Goal: Task Accomplishment & Management: Manage account settings

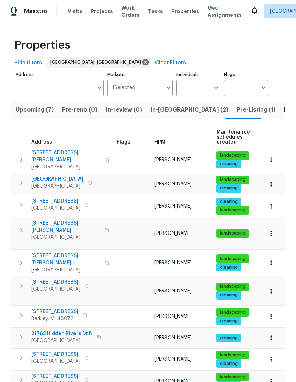
scroll to position [6, 1]
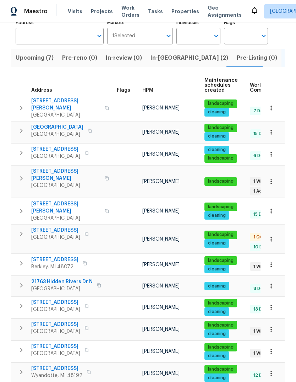
scroll to position [49, 0]
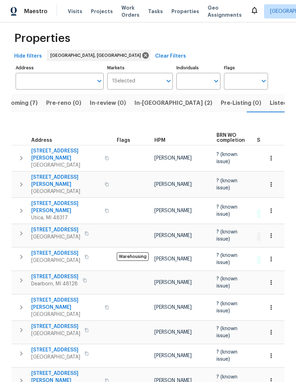
click at [154, 105] on span "In-[GEOGRAPHIC_DATA] (2)" at bounding box center [174, 103] width 78 height 10
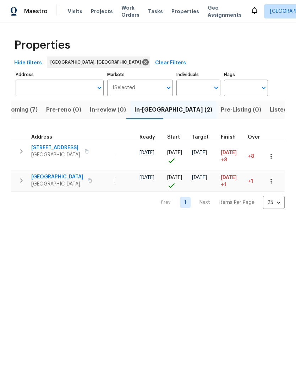
scroll to position [0, 100]
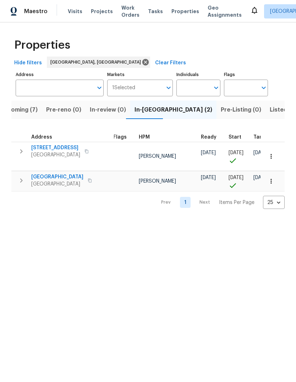
click at [97, 203] on div "Prev 1 Next Items Per Page 25 25 ​" at bounding box center [147, 199] width 273 height 17
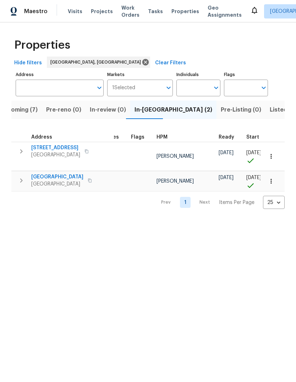
scroll to position [0, 12]
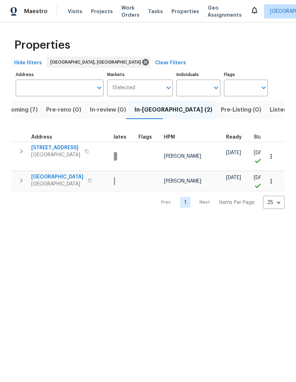
click at [23, 110] on span "Upcoming (7)" at bounding box center [19, 110] width 38 height 10
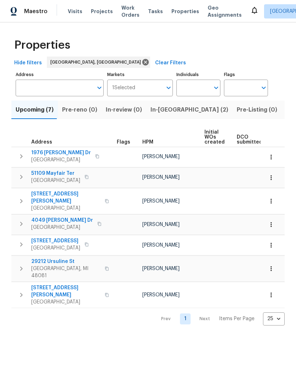
click at [68, 9] on span "Visits" at bounding box center [75, 11] width 15 height 7
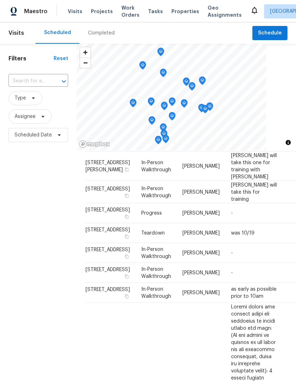
scroll to position [54, 0]
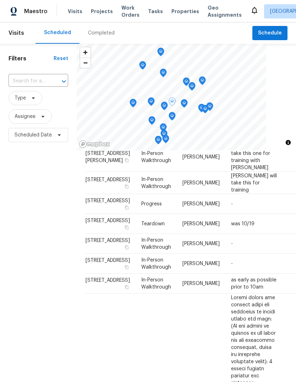
click at [0, 0] on span at bounding box center [0, 0] width 0 height 0
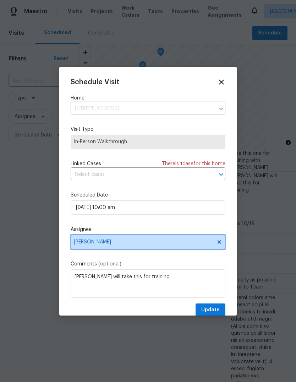
click at [153, 245] on span "[PERSON_NAME]" at bounding box center [143, 242] width 139 height 6
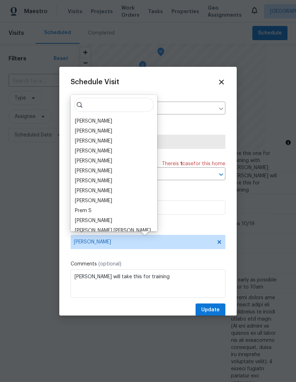
click at [112, 178] on div "Rebecca McMillen" at bounding box center [93, 180] width 37 height 7
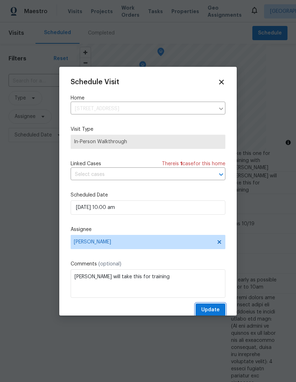
click at [214, 306] on button "Update" at bounding box center [211, 309] width 30 height 13
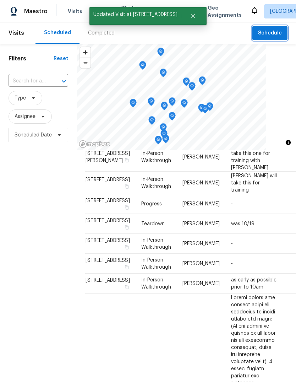
click at [276, 33] on span "Schedule" at bounding box center [270, 33] width 24 height 9
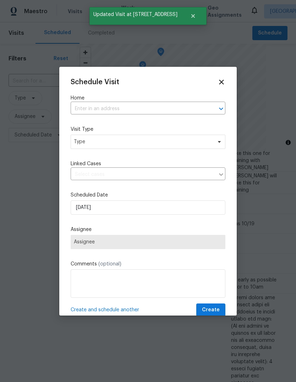
click at [159, 107] on input "text" at bounding box center [138, 108] width 135 height 11
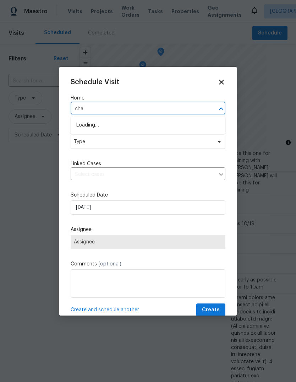
type input "chat"
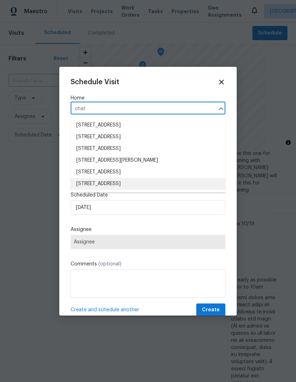
click at [157, 185] on li "14591 Chatham St, Detroit, MI 48223" at bounding box center [148, 184] width 155 height 12
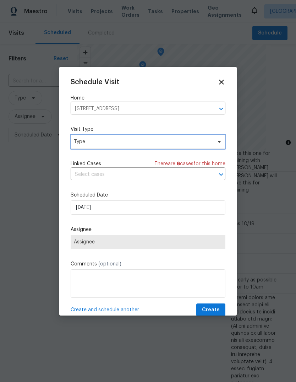
click at [170, 144] on span "Type" at bounding box center [143, 141] width 138 height 7
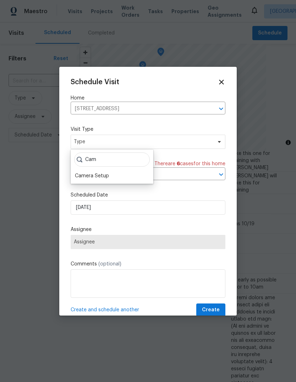
type input "Cam"
click at [108, 176] on div "Camera Setup" at bounding box center [92, 175] width 34 height 7
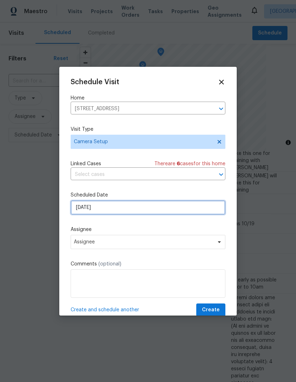
click at [135, 207] on input "10/13/2025" at bounding box center [148, 207] width 155 height 14
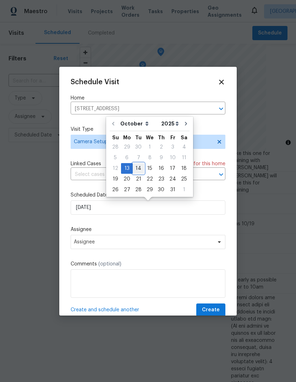
click at [137, 166] on div "14" at bounding box center [138, 168] width 11 height 10
type input "10/14/2025"
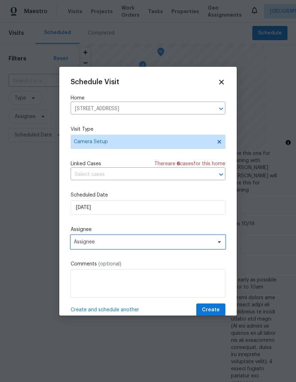
click at [137, 242] on span "Assignee" at bounding box center [143, 242] width 139 height 6
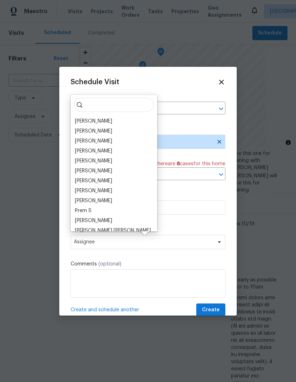
click at [111, 179] on div "Rebecca McMillen" at bounding box center [93, 180] width 37 height 7
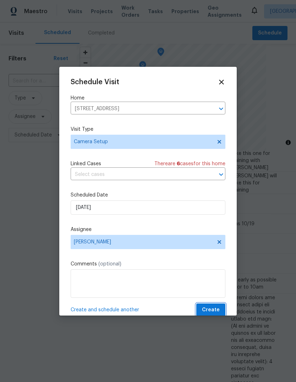
click at [219, 307] on span "Create" at bounding box center [211, 309] width 18 height 9
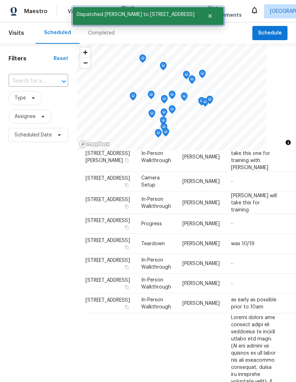
click at [212, 15] on icon "Close" at bounding box center [210, 16] width 4 height 4
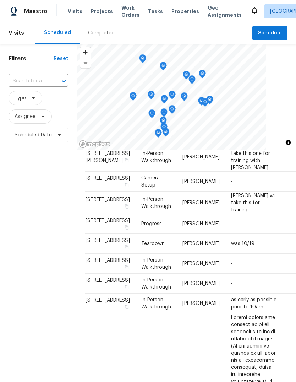
click at [174, 12] on span "Properties" at bounding box center [185, 11] width 28 height 7
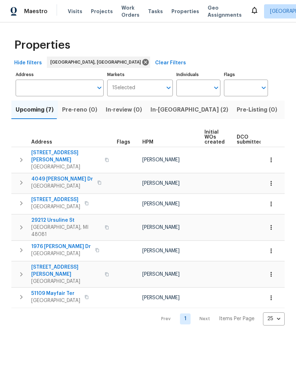
click at [286, 111] on span "Listed (13)" at bounding box center [300, 110] width 29 height 10
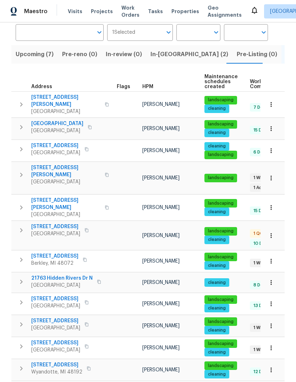
scroll to position [55, 0]
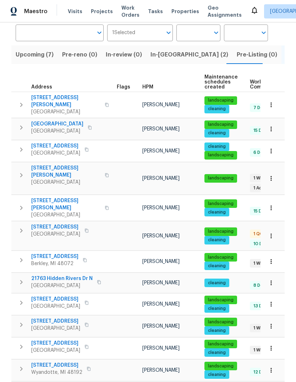
click at [68, 11] on span "Visits" at bounding box center [75, 11] width 15 height 7
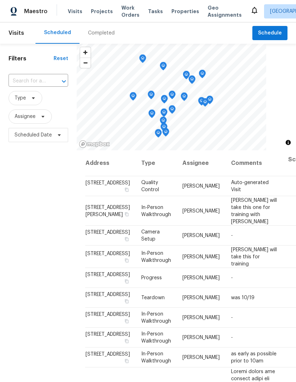
click at [277, 33] on span "Schedule" at bounding box center [270, 33] width 24 height 9
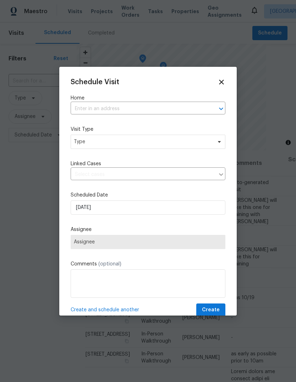
click at [140, 108] on input "text" at bounding box center [138, 108] width 135 height 11
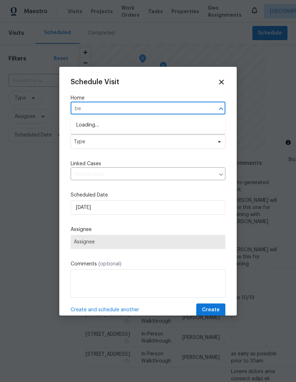
type input "b"
type input "edgew"
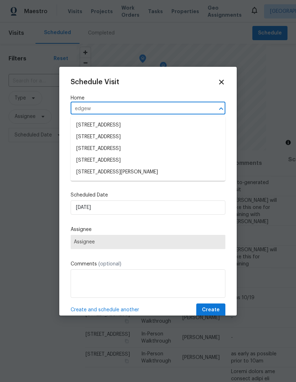
click at [153, 169] on li "1363 Edgewood Blvd, Berkley, MI 48072" at bounding box center [148, 172] width 155 height 12
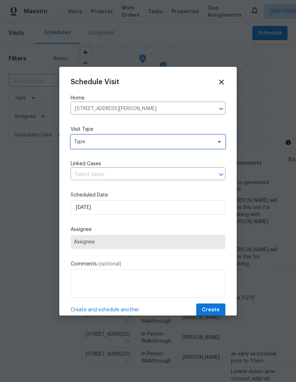
click at [173, 148] on span "Type" at bounding box center [148, 142] width 155 height 14
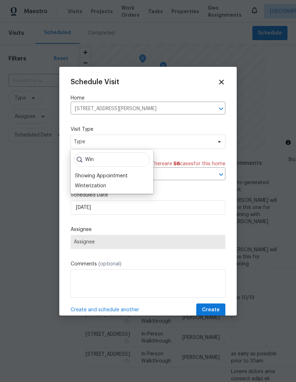
type input "Win"
click at [114, 184] on div "Winterization" at bounding box center [112, 186] width 78 height 10
click at [99, 178] on div "Showing Appointment" at bounding box center [101, 175] width 53 height 7
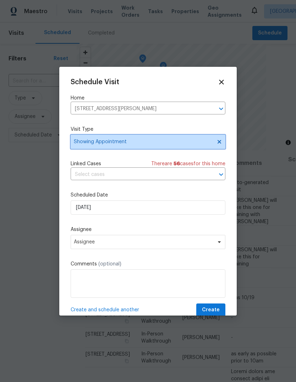
click at [158, 137] on span "Showing Appointment" at bounding box center [148, 142] width 155 height 14
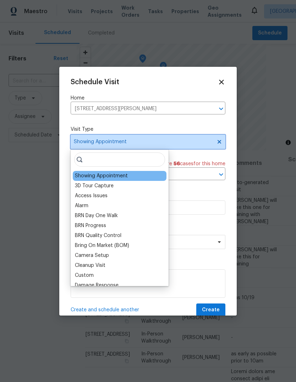
click at [220, 138] on span "Showing Appointment" at bounding box center [148, 142] width 155 height 14
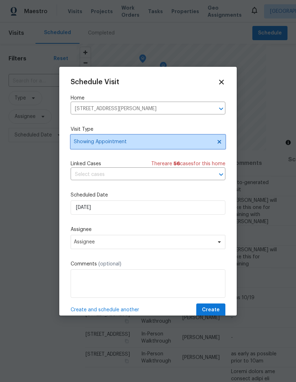
click at [217, 137] on span "Showing Appointment" at bounding box center [148, 142] width 155 height 14
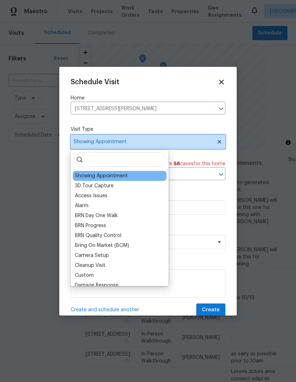
click at [217, 140] on icon at bounding box center [220, 142] width 6 height 6
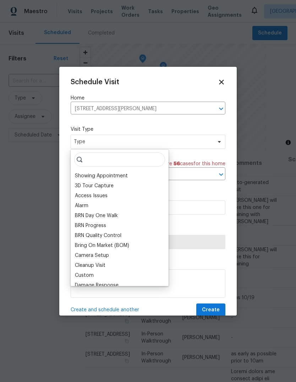
click at [132, 162] on input "search" at bounding box center [119, 159] width 91 height 14
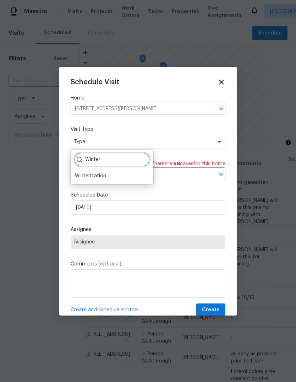
type input "Winter"
click at [103, 173] on div "Winterization" at bounding box center [90, 175] width 31 height 7
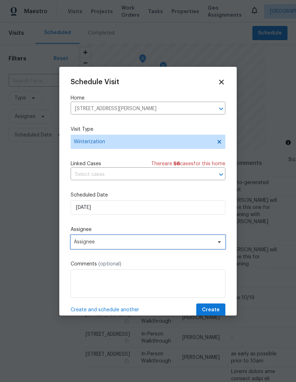
click at [127, 244] on span "Assignee" at bounding box center [143, 242] width 139 height 6
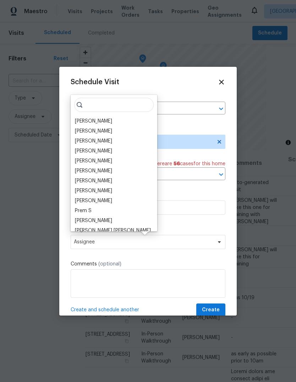
click at [111, 179] on div "Rebecca McMillen" at bounding box center [93, 180] width 37 height 7
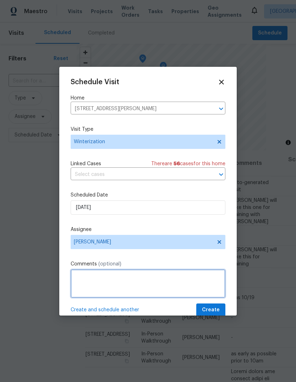
click at [120, 278] on textarea at bounding box center [148, 283] width 155 height 28
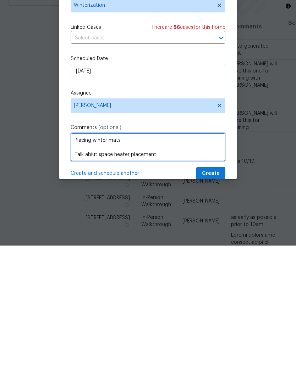
click at [92, 269] on textarea "Placing winter mats Talk abiut space heater placement" at bounding box center [148, 283] width 155 height 28
click at [156, 269] on textarea "Placing winter mats Talk about space heater placement" at bounding box center [148, 283] width 155 height 28
click at [88, 269] on textarea "Placing winter mats Talk about space heater placement" at bounding box center [148, 283] width 155 height 28
click at [122, 269] on textarea "Place winter mats Talk about space heater placement" at bounding box center [148, 283] width 155 height 28
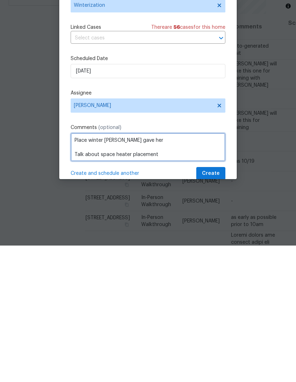
click at [208, 269] on textarea "Place winter mats i gave her Talk about space heater placement" at bounding box center [148, 283] width 155 height 28
click at [73, 269] on textarea "Place winter mats i gave her Talk about space heater placement Thermostat issues" at bounding box center [148, 283] width 155 height 28
type textarea "Place winter mats i gave her Talk about space heater placement Common Thermosta…"
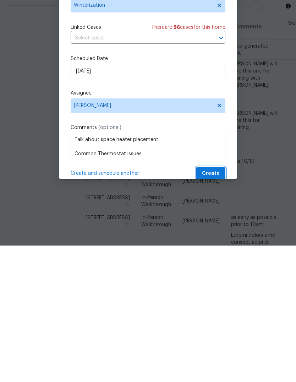
click at [214, 305] on span "Create" at bounding box center [211, 309] width 18 height 9
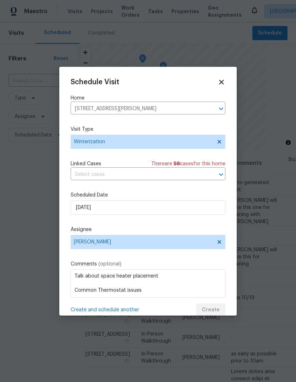
scroll to position [0, 0]
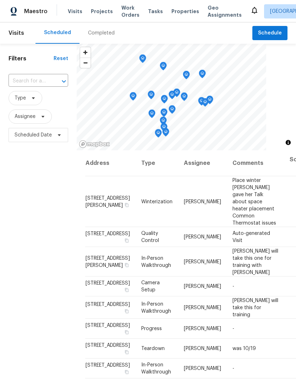
click at [178, 3] on div "Maestro Visits Projects Work Orders Tasks Properties Geo Assignments Detroit, M…" at bounding box center [148, 11] width 296 height 22
click at [173, 14] on span "Properties" at bounding box center [185, 11] width 28 height 7
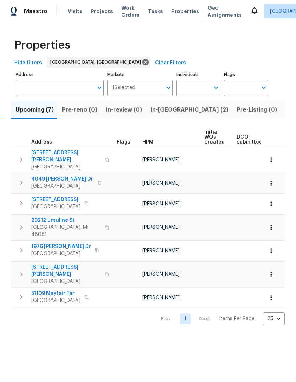
click at [167, 107] on span "In-[GEOGRAPHIC_DATA] (2)" at bounding box center [190, 110] width 78 height 10
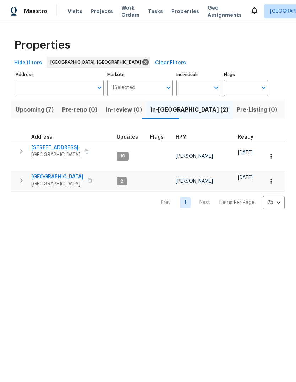
click at [286, 110] on span "Listed (13)" at bounding box center [300, 110] width 29 height 10
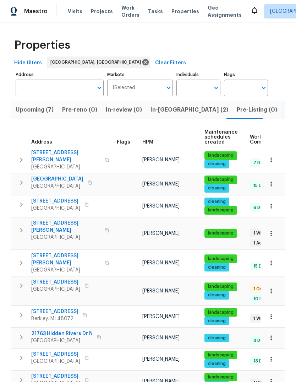
scroll to position [4, 0]
click at [71, 8] on span "Visits" at bounding box center [75, 11] width 15 height 7
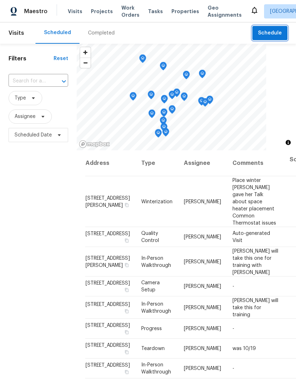
click at [273, 40] on button "Schedule" at bounding box center [269, 33] width 35 height 15
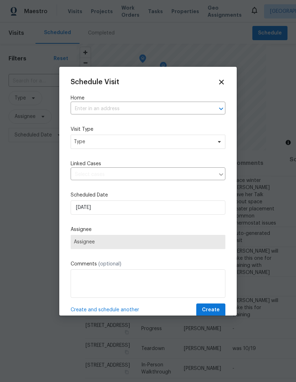
click at [82, 103] on input "text" at bounding box center [138, 108] width 135 height 11
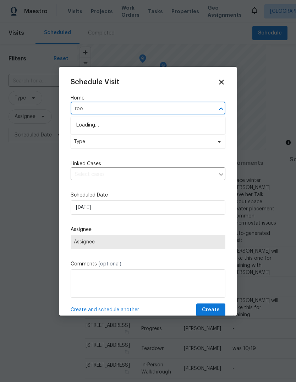
type input "roos"
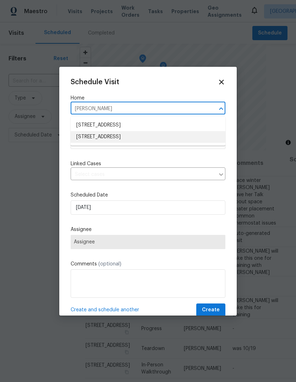
click at [83, 138] on li "21521 Roosevelt Ave, Farmington Hills, MI 48336" at bounding box center [148, 137] width 155 height 12
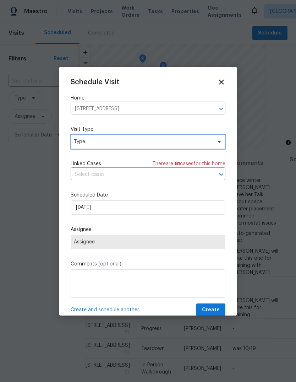
click at [78, 145] on span "Type" at bounding box center [143, 141] width 138 height 7
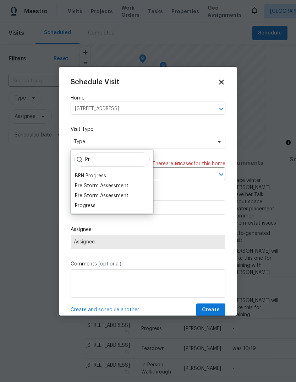
type input "P"
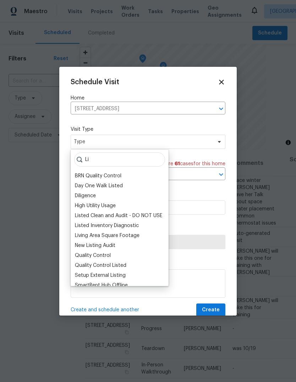
type input "L"
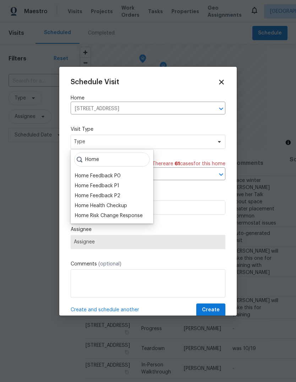
type input "Home"
click at [81, 205] on div "Home Health Checkup" at bounding box center [101, 205] width 52 height 7
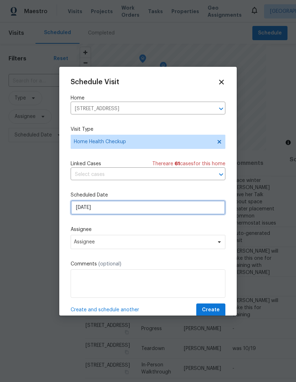
click at [77, 207] on input "10/13/2025" at bounding box center [148, 207] width 155 height 14
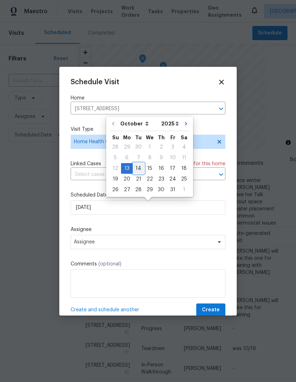
click at [136, 167] on div "14" at bounding box center [138, 168] width 11 height 10
type input "10/14/2025"
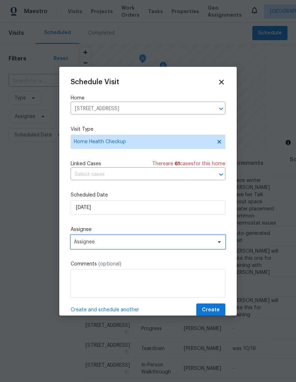
click at [80, 243] on span "Assignee" at bounding box center [143, 242] width 139 height 6
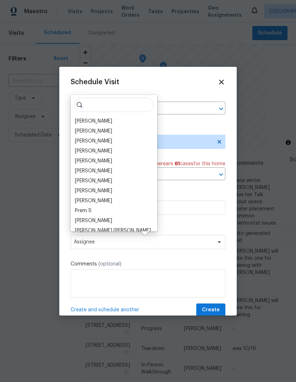
click at [81, 179] on div "Rebecca McMillen" at bounding box center [93, 180] width 37 height 7
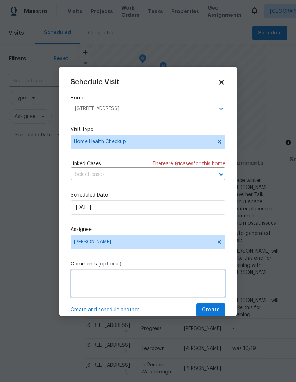
click at [84, 293] on textarea at bounding box center [148, 283] width 155 height 28
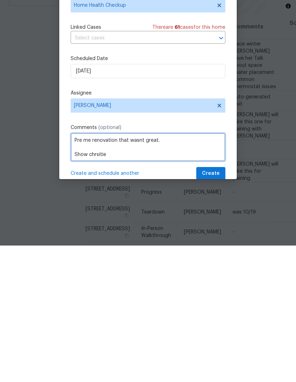
click at [99, 269] on textarea "Pre me renovation that wasnt great. Show chrsitie" at bounding box center [148, 283] width 155 height 28
click at [96, 269] on textarea "Pre me renovation that wasnt great. Show chrsitie" at bounding box center [148, 283] width 155 height 28
click at [95, 269] on textarea "Pre me renovation that wasnt great. Show chrsitie" at bounding box center [148, 283] width 155 height 28
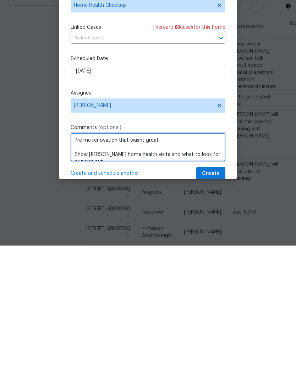
scroll to position [0, 0]
click at [131, 269] on textarea "Pre me renovation that wasnt great. Show Christie home health visits and what t…" at bounding box center [148, 283] width 155 height 28
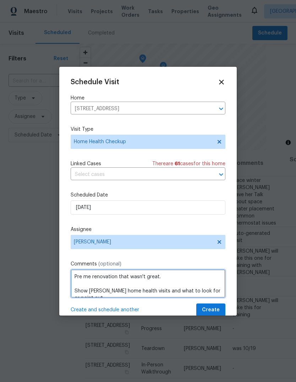
click at [92, 275] on textarea "Pre me renovation that wasn't great. Show Christie home health visits and what …" at bounding box center [148, 283] width 155 height 28
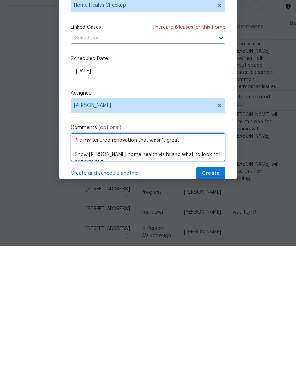
click at [212, 269] on textarea "Pre my tenured renovation that wasn't great. Show Christie home health visits a…" at bounding box center [148, 283] width 155 height 28
click at [205, 269] on textarea "Pre my tenured renovation that wasn't great. Show Christie home health visits a…" at bounding box center [148, 283] width 155 height 28
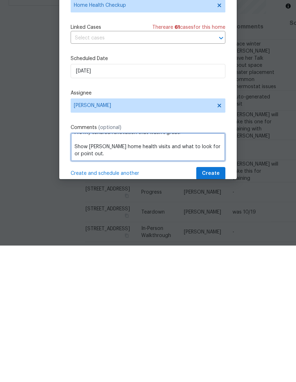
scroll to position [8, 0]
click at [91, 269] on textarea "Pre my tenured renovation that wasn't great. Show Christie home health visits a…" at bounding box center [148, 283] width 155 height 28
type textarea "Pre my tenured renovation that wasn't great. Show Christie home health visits a…"
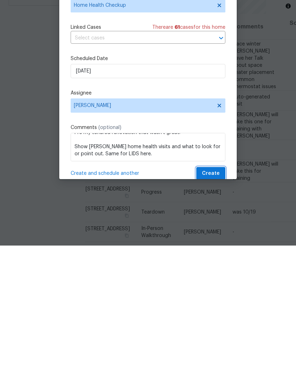
click at [217, 305] on span "Create" at bounding box center [211, 309] width 18 height 9
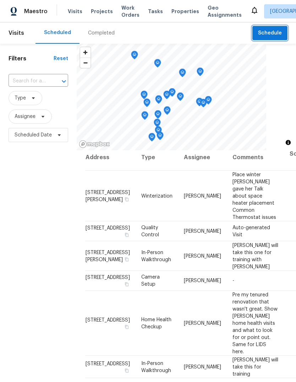
scroll to position [7, 0]
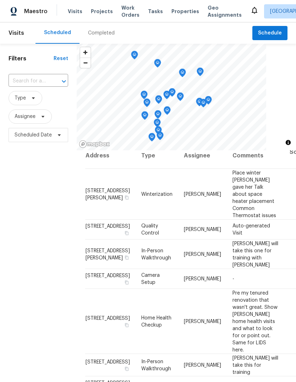
click at [0, 0] on icon at bounding box center [0, 0] width 0 height 0
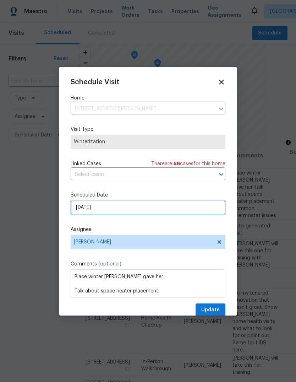
click at [72, 205] on input "10/13/2025" at bounding box center [148, 207] width 155 height 14
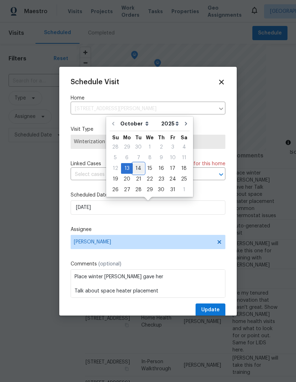
click at [138, 168] on div "14" at bounding box center [138, 168] width 11 height 10
type input "10/14/2025"
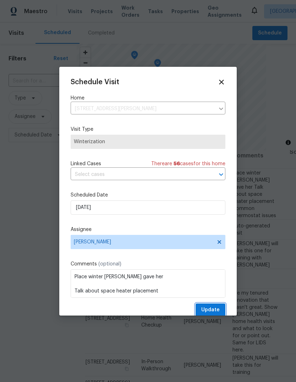
click at [206, 309] on span "Update" at bounding box center [210, 309] width 18 height 9
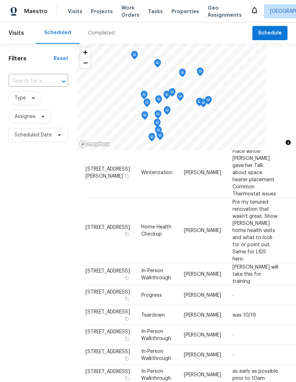
scroll to position [76, 0]
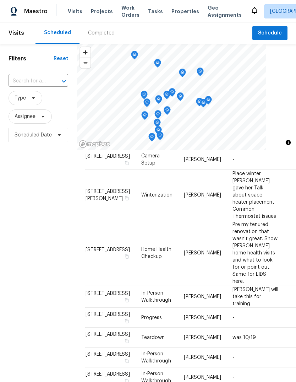
click at [171, 14] on span "Properties" at bounding box center [185, 11] width 28 height 7
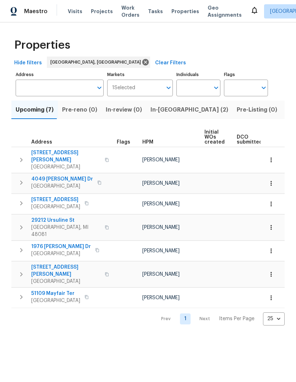
click at [282, 104] on button "Listed (13)" at bounding box center [301, 109] width 38 height 18
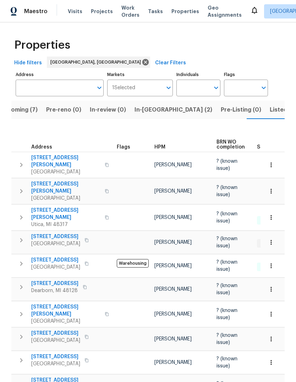
click at [74, 14] on span "Visits" at bounding box center [75, 11] width 15 height 7
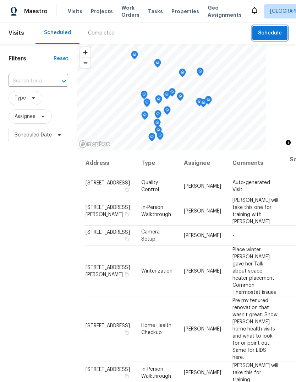
click at [274, 32] on span "Schedule" at bounding box center [270, 33] width 24 height 9
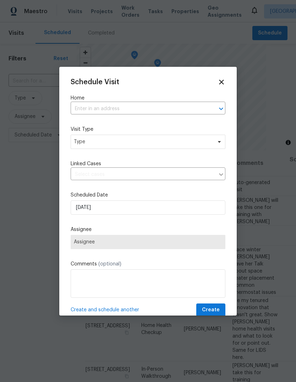
click at [152, 105] on input "text" at bounding box center [138, 108] width 135 height 11
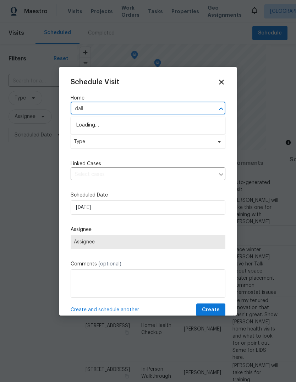
type input "dalla"
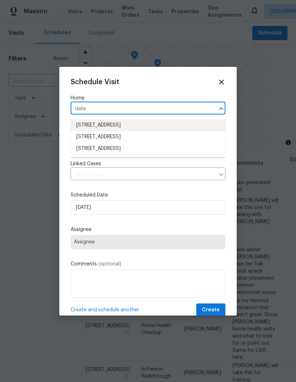
click at [84, 124] on li "2309 Dallas Ave, Royal Oak, MI 48067" at bounding box center [148, 125] width 155 height 12
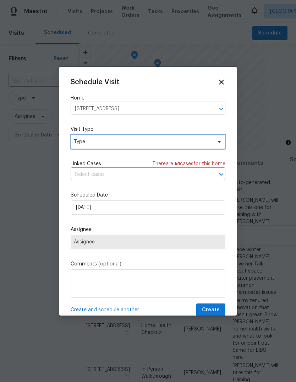
click at [80, 143] on span "Type" at bounding box center [143, 141] width 138 height 7
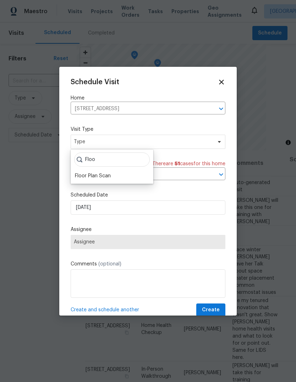
type input "Floo"
click at [77, 175] on div "Floor Plan Scan" at bounding box center [93, 175] width 36 height 7
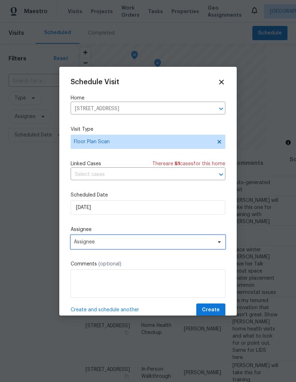
click at [77, 246] on span "Assignee" at bounding box center [148, 242] width 155 height 14
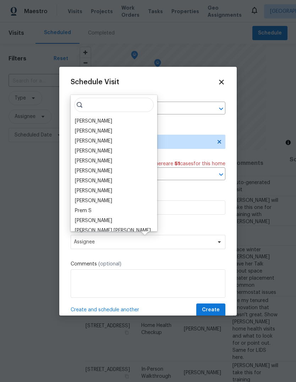
click at [80, 178] on div "Rebecca McMillen" at bounding box center [93, 180] width 37 height 7
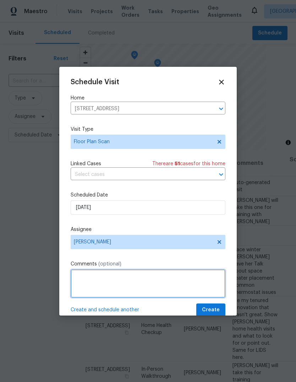
click at [176, 283] on textarea at bounding box center [148, 283] width 155 height 28
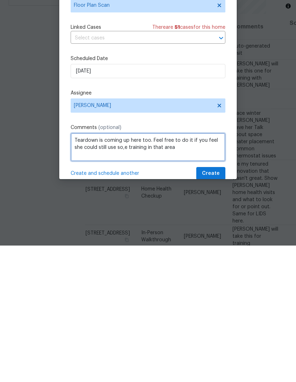
click at [122, 269] on textarea "Teardown is coming up here too. Feel free to do it if you feel she could still …" at bounding box center [148, 283] width 155 height 28
click at [121, 269] on textarea "Teardown is coming up here too. Feel free to do it if you feel she could still …" at bounding box center [148, 283] width 155 height 28
click at [120, 269] on textarea "Teardown is coming up here too. Feel free to do it if you feel she could still …" at bounding box center [148, 283] width 155 height 28
click at [210, 269] on textarea "Teardown is coming up here too. Feel free to do it if you feel she could still …" at bounding box center [148, 283] width 155 height 28
click at [145, 269] on textarea "Teardown is coming up here too. Feel free to do it if you feel she could still …" at bounding box center [148, 283] width 155 height 28
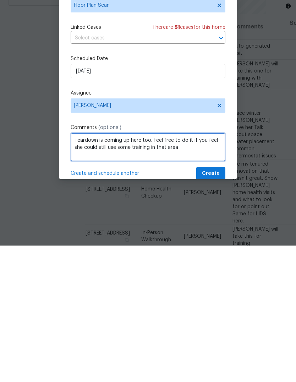
scroll to position [27, 0]
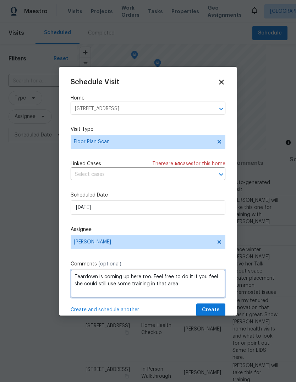
click at [185, 287] on textarea "Teardown is coming up here too. Feel free to do it if you feel she could still …" at bounding box center [148, 283] width 155 height 28
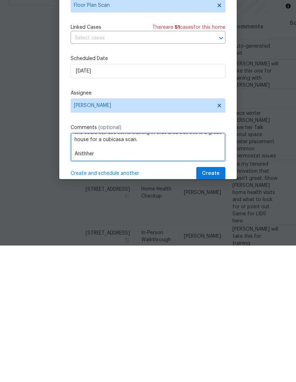
scroll to position [15, 0]
type textarea "Teardown is coming up here too. Feel free to do it if you feel she could still …"
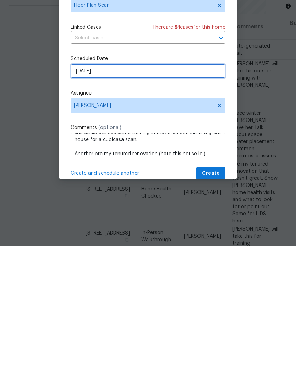
click at [165, 200] on input "10/13/2025" at bounding box center [148, 207] width 155 height 14
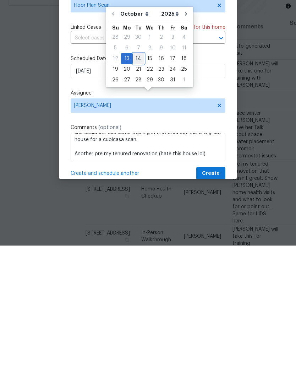
click at [140, 190] on div "14" at bounding box center [138, 195] width 11 height 10
type input "10/14/2025"
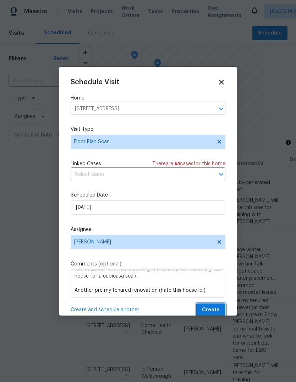
click at [214, 311] on span "Create" at bounding box center [211, 309] width 18 height 9
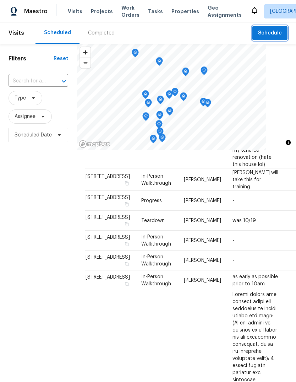
scroll to position [284, 0]
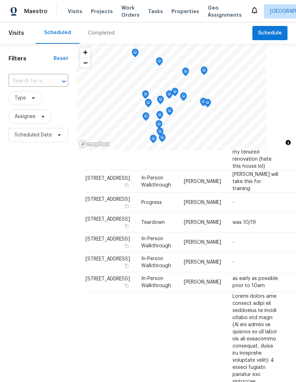
click at [0, 0] on icon at bounding box center [0, 0] width 0 height 0
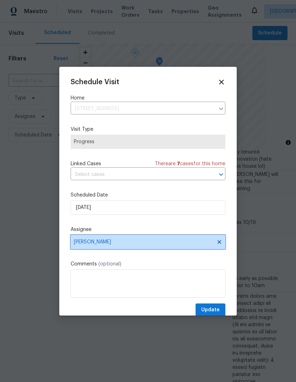
click at [88, 243] on span "[PERSON_NAME]" at bounding box center [143, 242] width 139 height 6
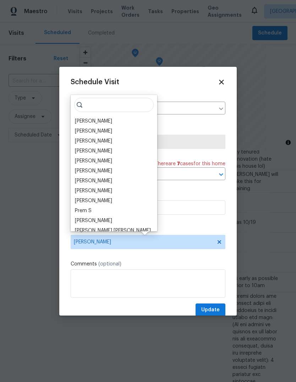
click at [83, 181] on div "Rebecca McMillen" at bounding box center [93, 180] width 37 height 7
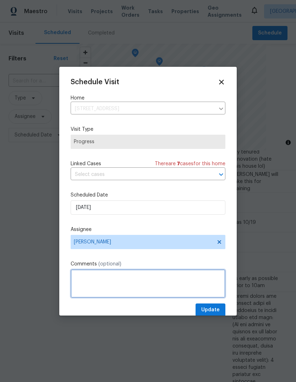
click at [173, 286] on textarea at bounding box center [148, 283] width 155 height 28
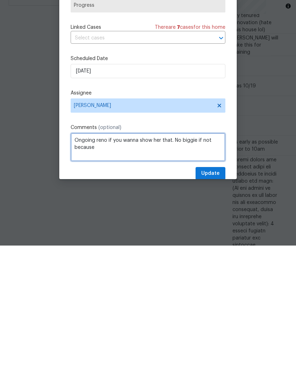
scroll to position [27, 0]
type textarea "Ongoing reno if you wanna show her that. No biggie if not because its farther o…"
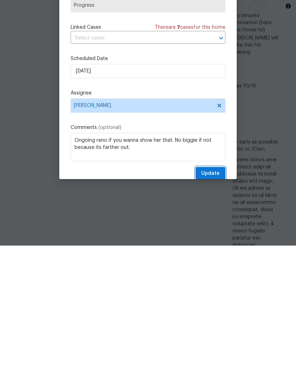
click at [208, 305] on span "Update" at bounding box center [210, 309] width 18 height 9
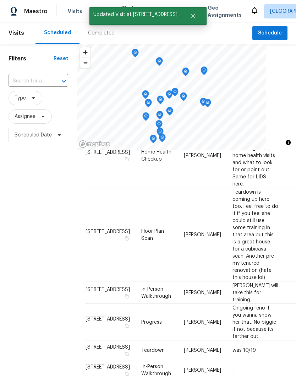
scroll to position [0, 0]
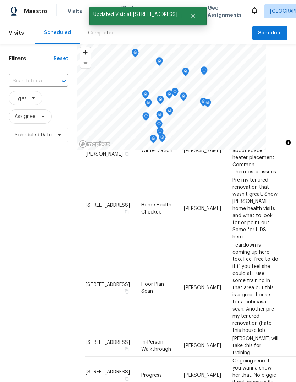
click at [189, 19] on button "Close" at bounding box center [192, 16] width 23 height 14
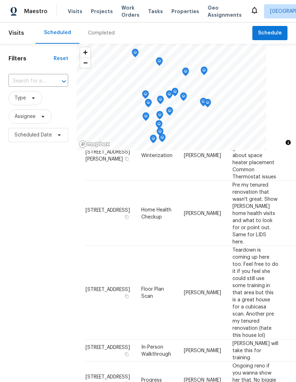
click at [189, 19] on div "Maestro Visits Projects Work Orders Tasks Properties Geo Assignments Detroit, M…" at bounding box center [148, 11] width 296 height 22
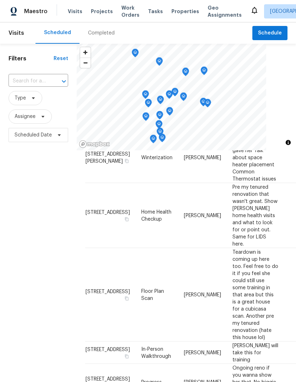
scroll to position [113, 0]
click at [180, 9] on span "Properties" at bounding box center [185, 11] width 28 height 7
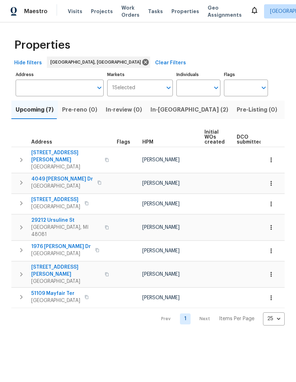
click at [121, 16] on span "Work Orders" at bounding box center [130, 11] width 18 height 14
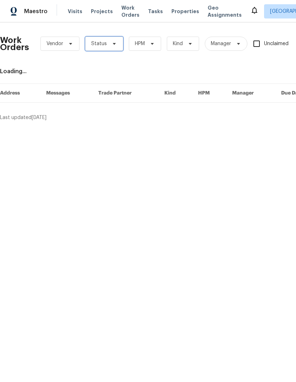
click at [110, 50] on span "Status" at bounding box center [104, 44] width 38 height 14
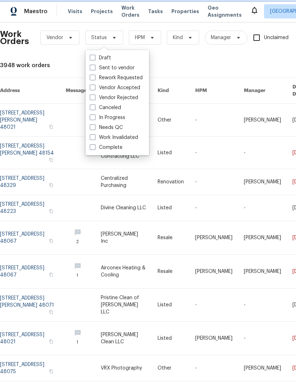
scroll to position [6, 0]
click at [95, 127] on label "Needs QC" at bounding box center [105, 127] width 33 height 7
click at [94, 127] on input "Needs QC" at bounding box center [91, 126] width 5 height 5
checkbox input "true"
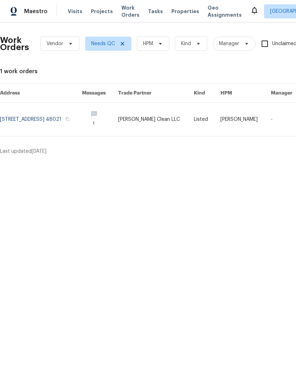
click at [41, 117] on link at bounding box center [41, 119] width 82 height 33
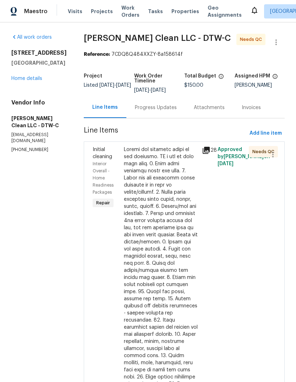
click at [163, 245] on div at bounding box center [161, 323] width 74 height 355
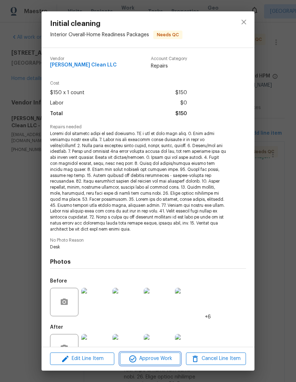
click at [167, 358] on span "Approve Work" at bounding box center [150, 358] width 56 height 9
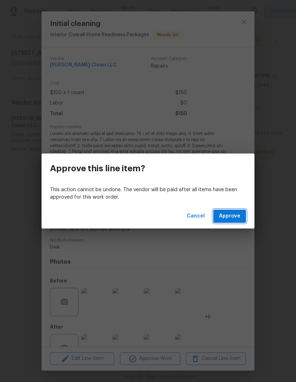
click at [234, 219] on span "Approve" at bounding box center [229, 216] width 21 height 9
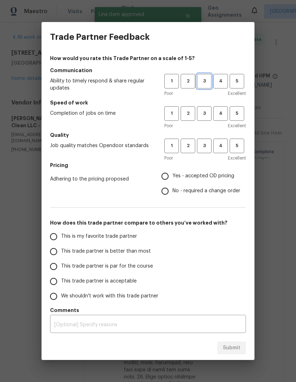
click at [203, 85] on span "3" at bounding box center [204, 81] width 13 height 8
click at [204, 107] on button "3" at bounding box center [204, 113] width 15 height 15
click at [204, 141] on button "3" at bounding box center [204, 145] width 15 height 15
click at [201, 175] on span "Yes - accepted OD pricing" at bounding box center [204, 175] width 62 height 7
click at [173, 175] on input "Yes - accepted OD pricing" at bounding box center [165, 176] width 15 height 15
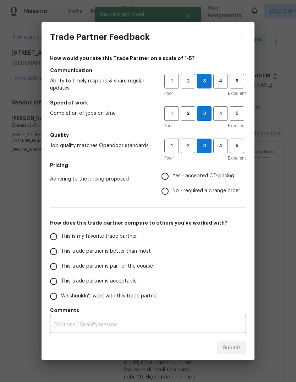
radio input "true"
click at [57, 264] on input "This trade partner is par for the course" at bounding box center [53, 266] width 15 height 15
click at [235, 346] on span "Submit" at bounding box center [231, 347] width 17 height 9
radio input "true"
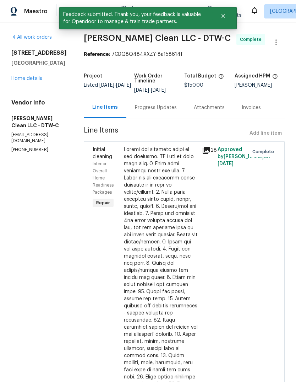
click at [204, 153] on icon at bounding box center [206, 150] width 7 height 7
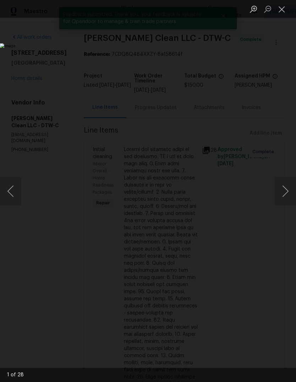
click at [286, 195] on button "Next image" at bounding box center [285, 191] width 21 height 28
click at [285, 193] on button "Next image" at bounding box center [285, 191] width 21 height 28
click at [284, 192] on button "Next image" at bounding box center [285, 191] width 21 height 28
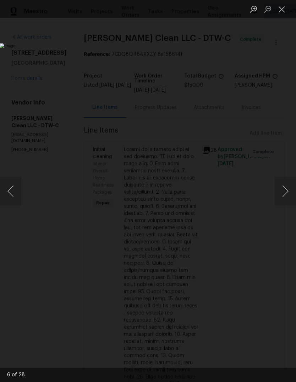
click at [283, 192] on button "Next image" at bounding box center [285, 191] width 21 height 28
click at [283, 191] on button "Next image" at bounding box center [285, 191] width 21 height 28
click at [284, 187] on button "Next image" at bounding box center [285, 191] width 21 height 28
click at [283, 7] on button "Close lightbox" at bounding box center [282, 9] width 14 height 12
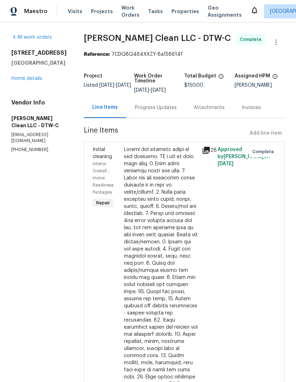
click at [181, 15] on span "Properties" at bounding box center [185, 11] width 28 height 7
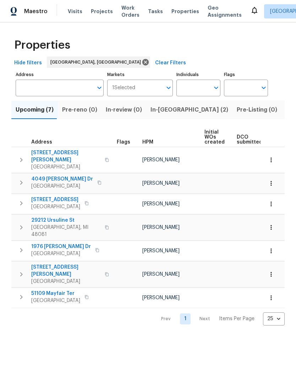
click at [68, 14] on span "Visits" at bounding box center [75, 11] width 15 height 7
